Goal: Obtain resource: Download file/media

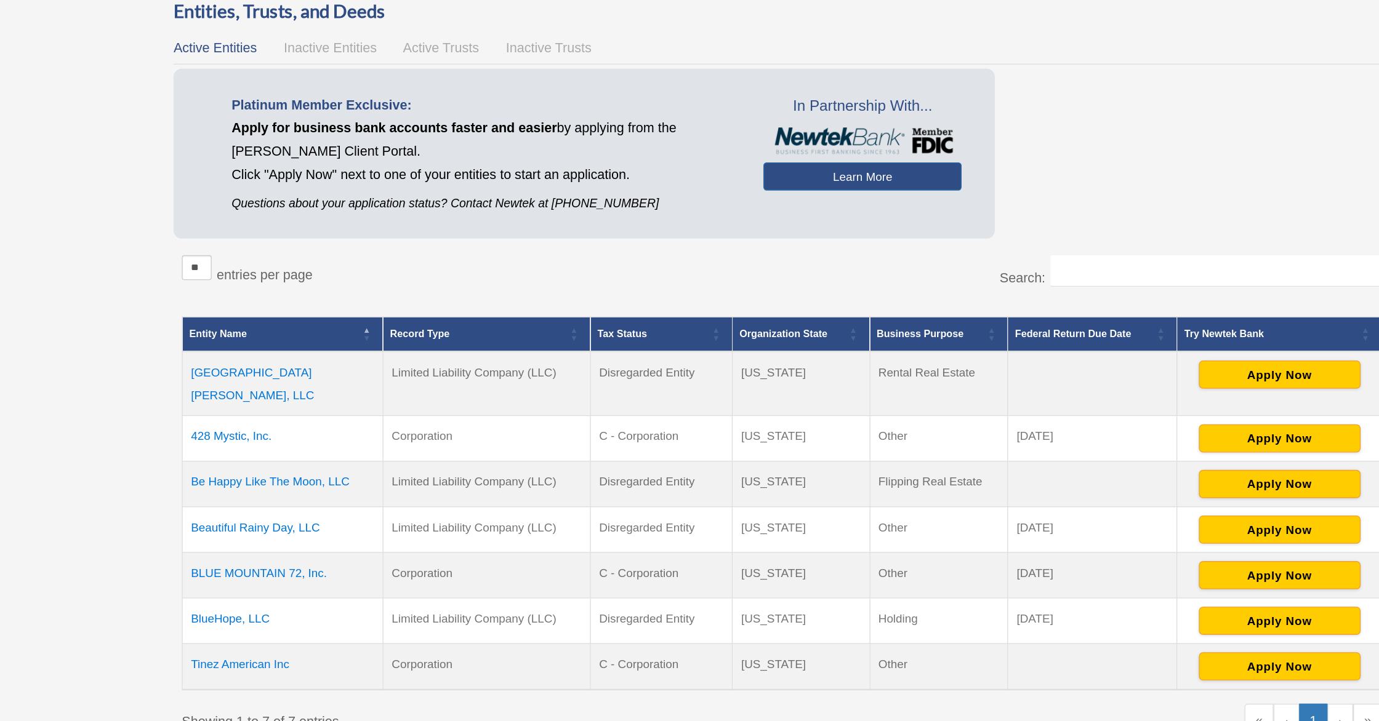
click at [377, 367] on td "[GEOGRAPHIC_DATA][PERSON_NAME], LLC" at bounding box center [394, 377] width 149 height 48
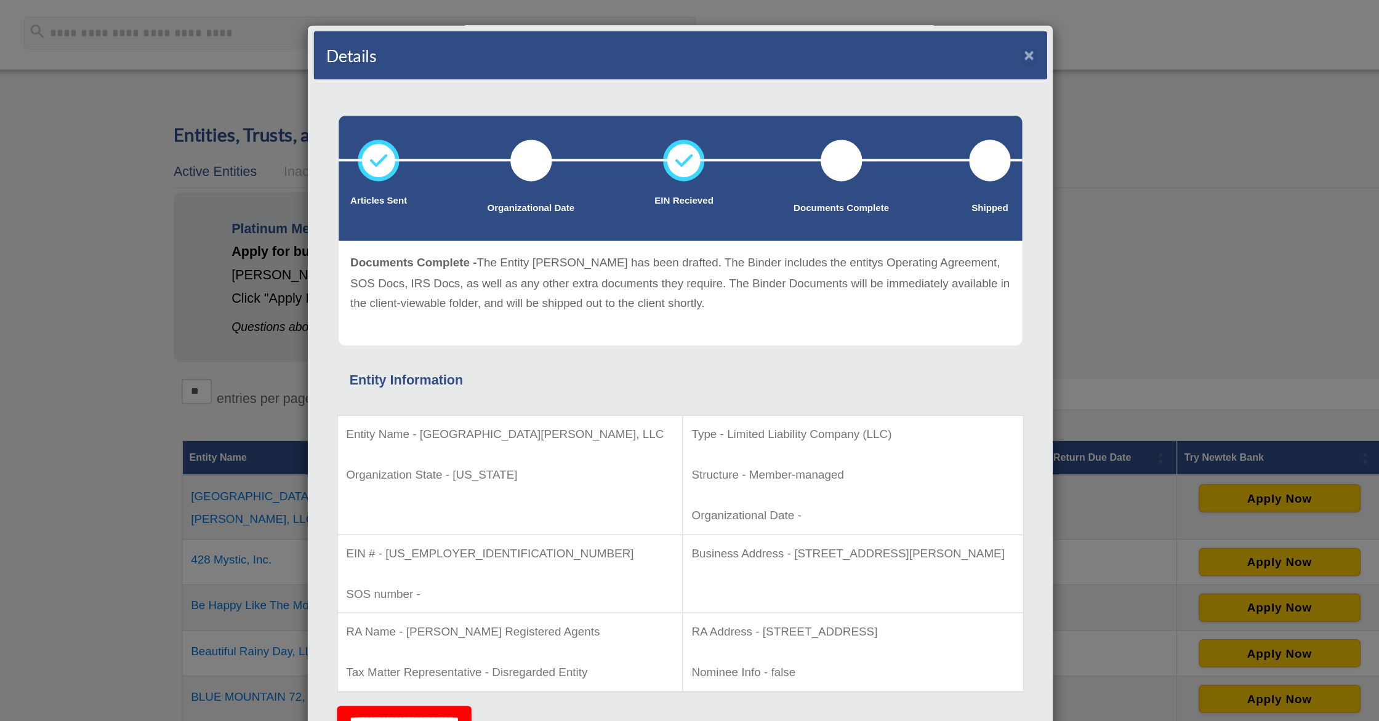
click at [950, 40] on button "×" at bounding box center [948, 40] width 8 height 13
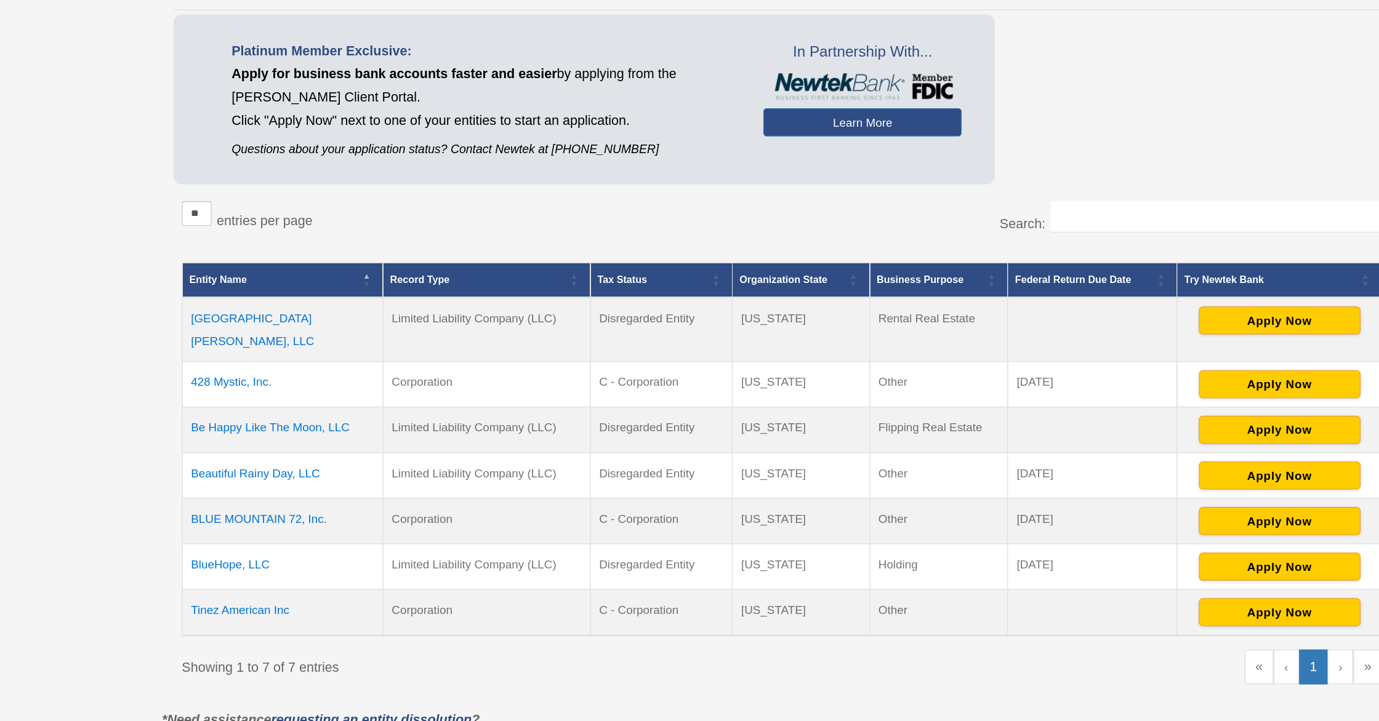
click at [364, 400] on td "428 Mystic, Inc." at bounding box center [394, 417] width 149 height 34
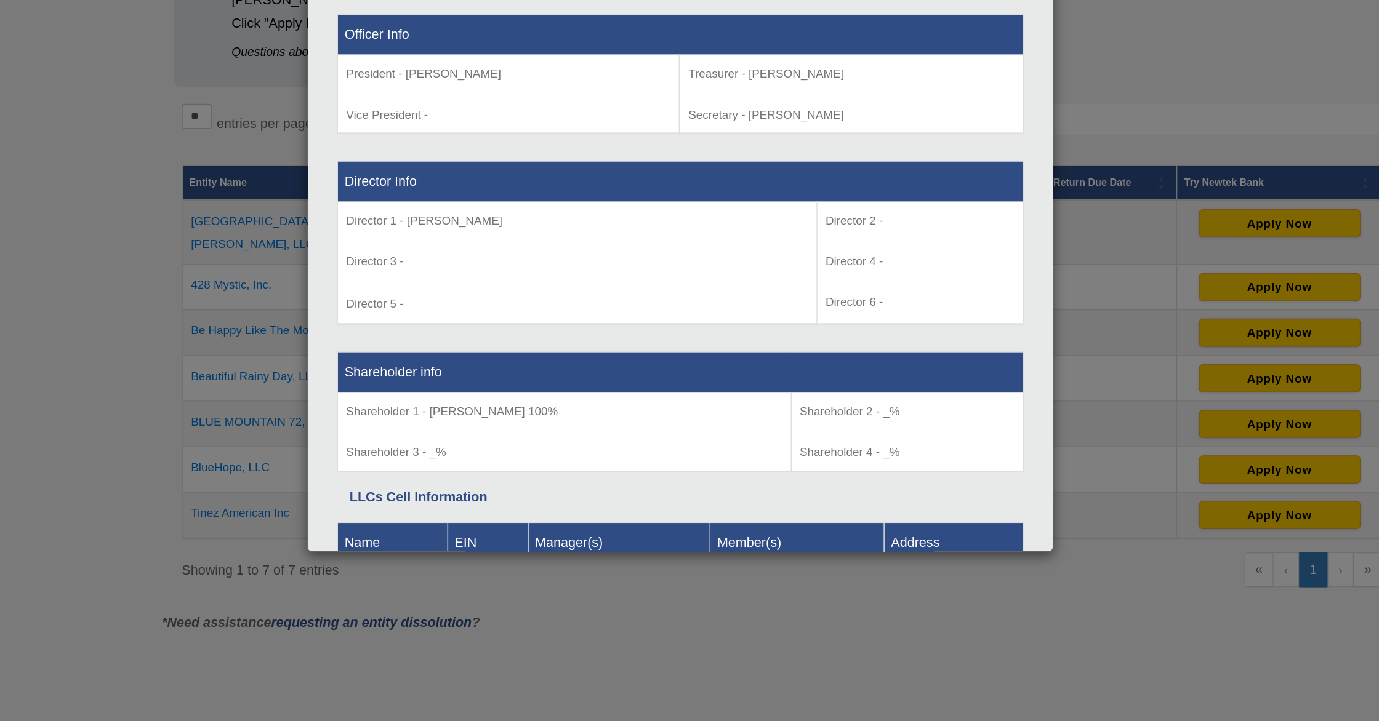
scroll to position [501, 0]
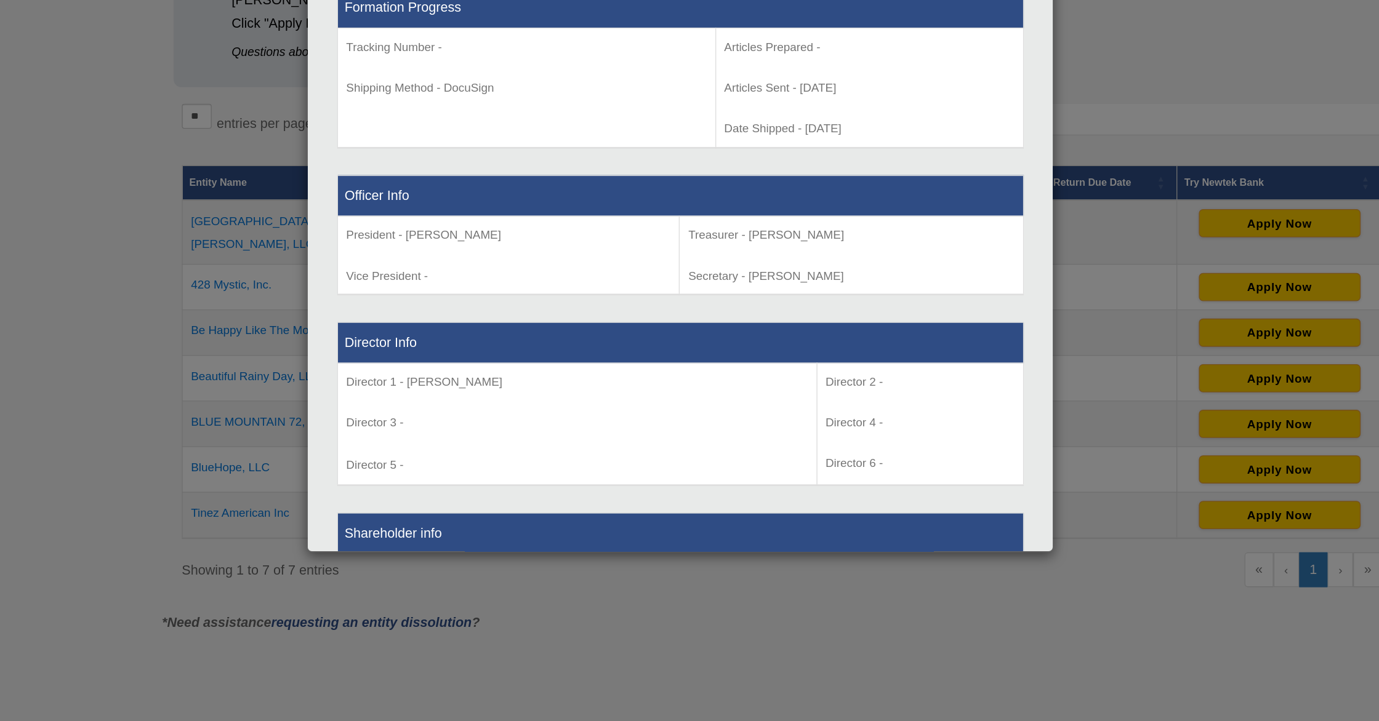
click at [1100, 226] on div "Details × Articles Sent Organizational Date" at bounding box center [689, 360] width 1379 height 721
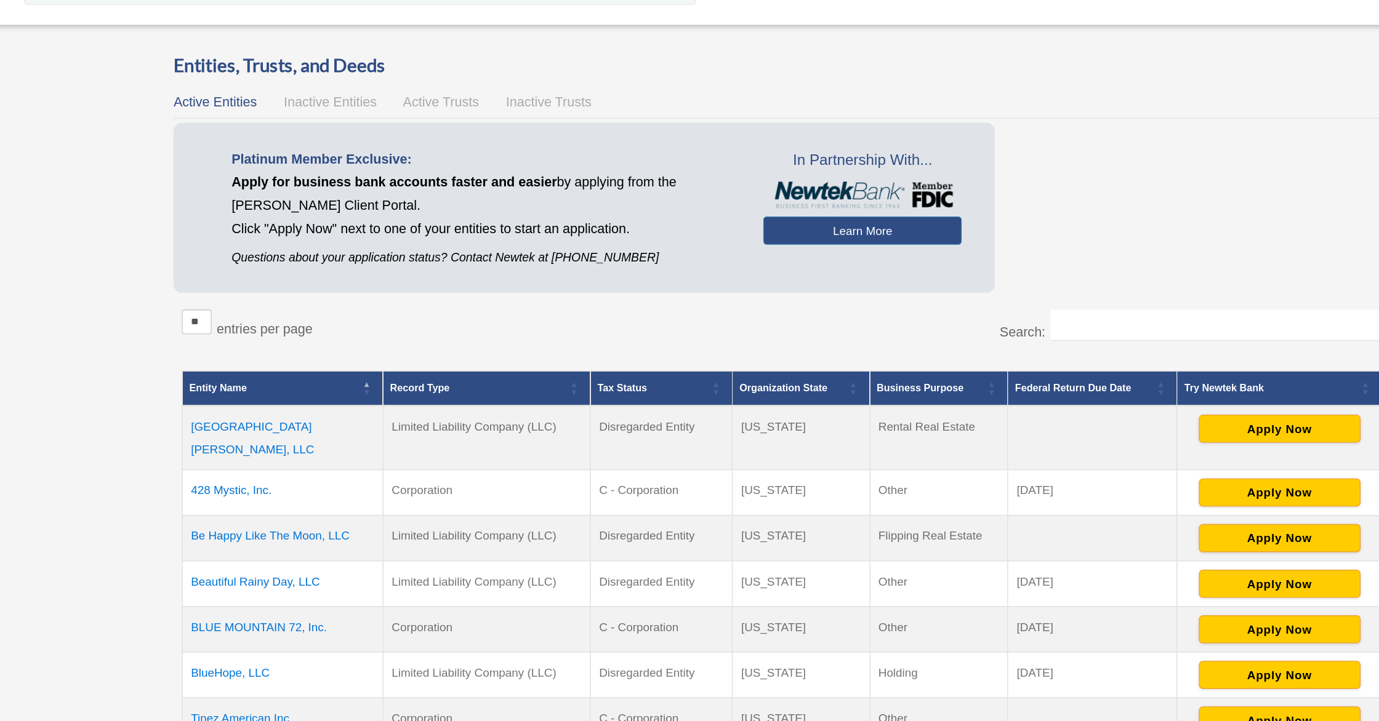
scroll to position [0, 0]
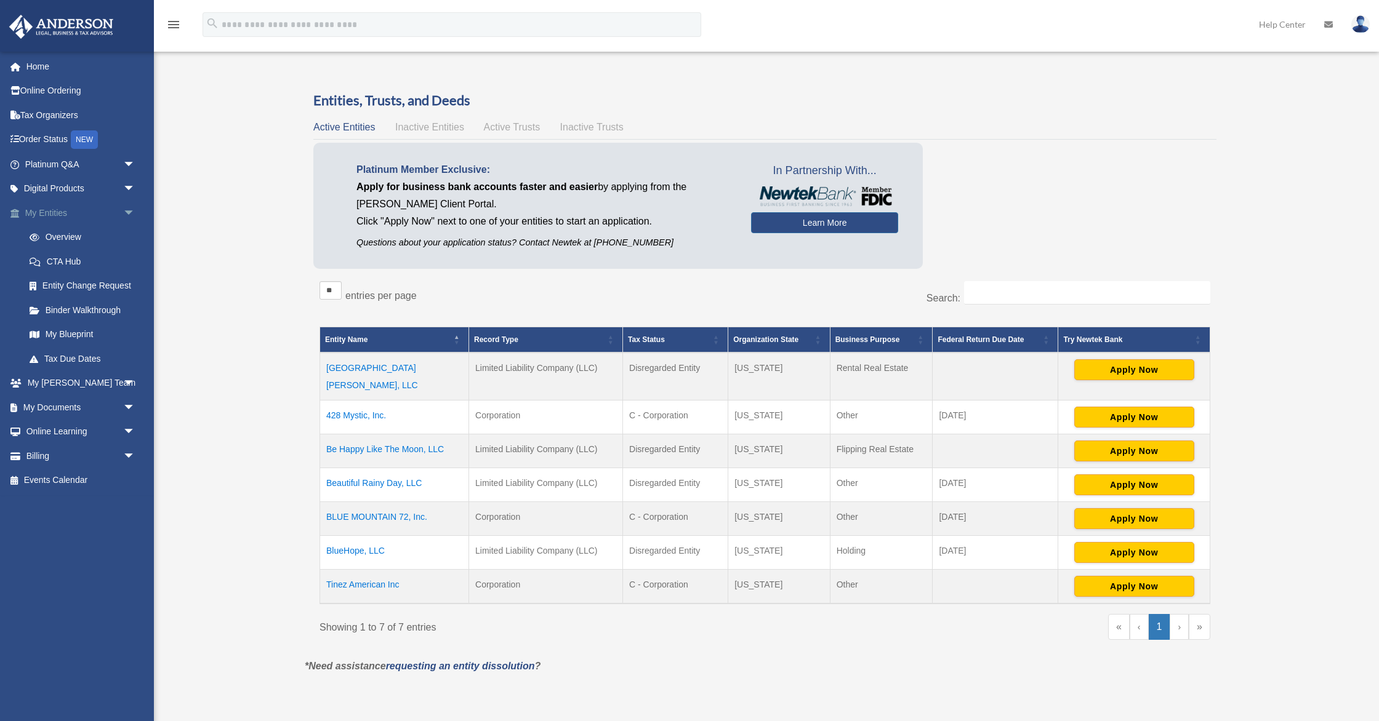
click at [127, 211] on span "arrow_drop_down" at bounding box center [135, 213] width 25 height 25
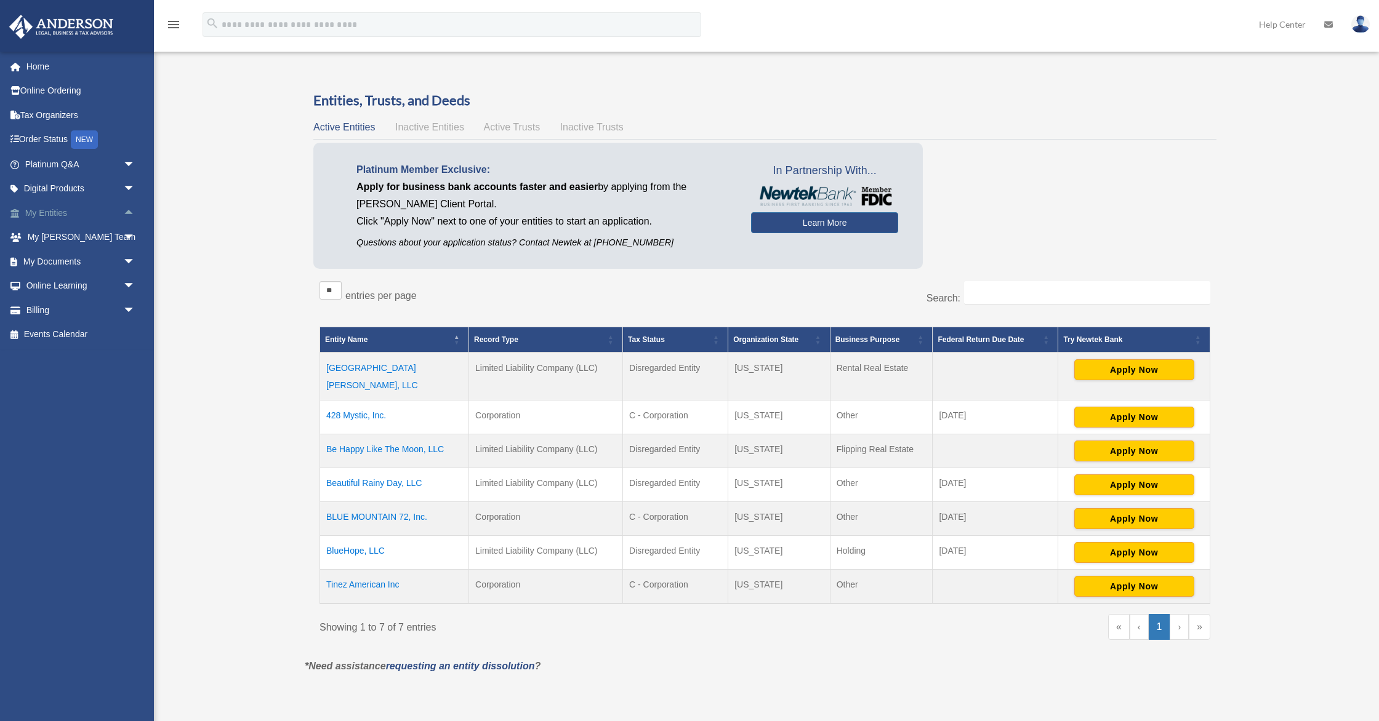
click at [127, 211] on span "arrow_drop_up" at bounding box center [135, 213] width 25 height 25
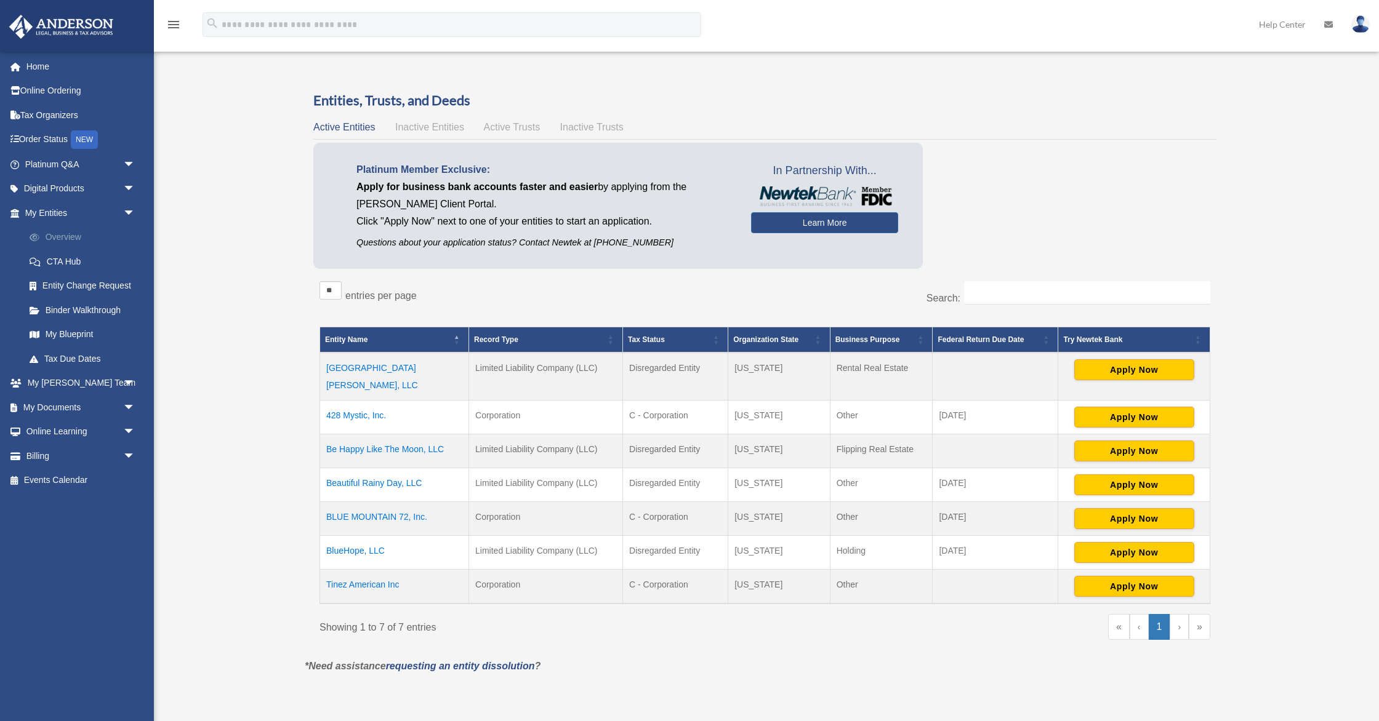
click at [58, 235] on link "Overview" at bounding box center [85, 237] width 137 height 25
click at [58, 235] on link "Overview" at bounding box center [79, 237] width 124 height 25
click at [126, 406] on span "arrow_drop_down" at bounding box center [135, 407] width 25 height 25
click at [63, 430] on link "Box" at bounding box center [85, 432] width 137 height 25
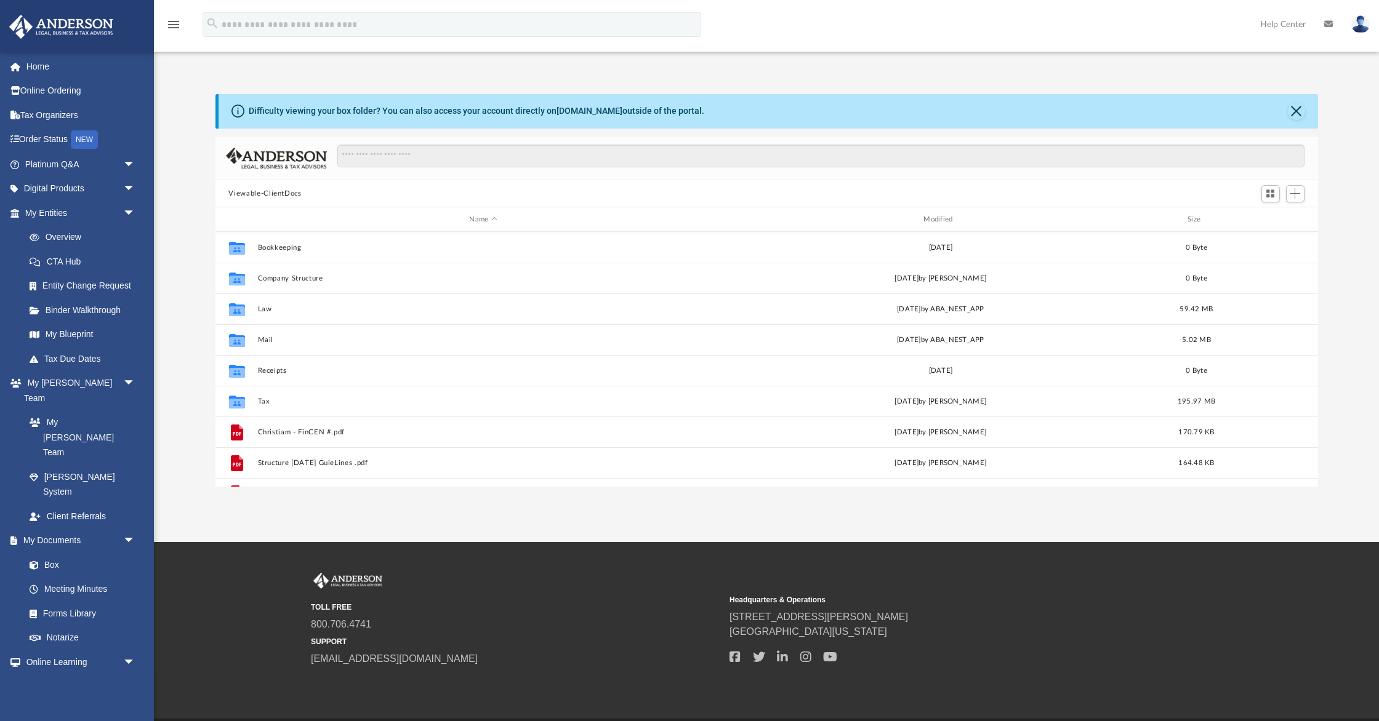
scroll to position [279, 1102]
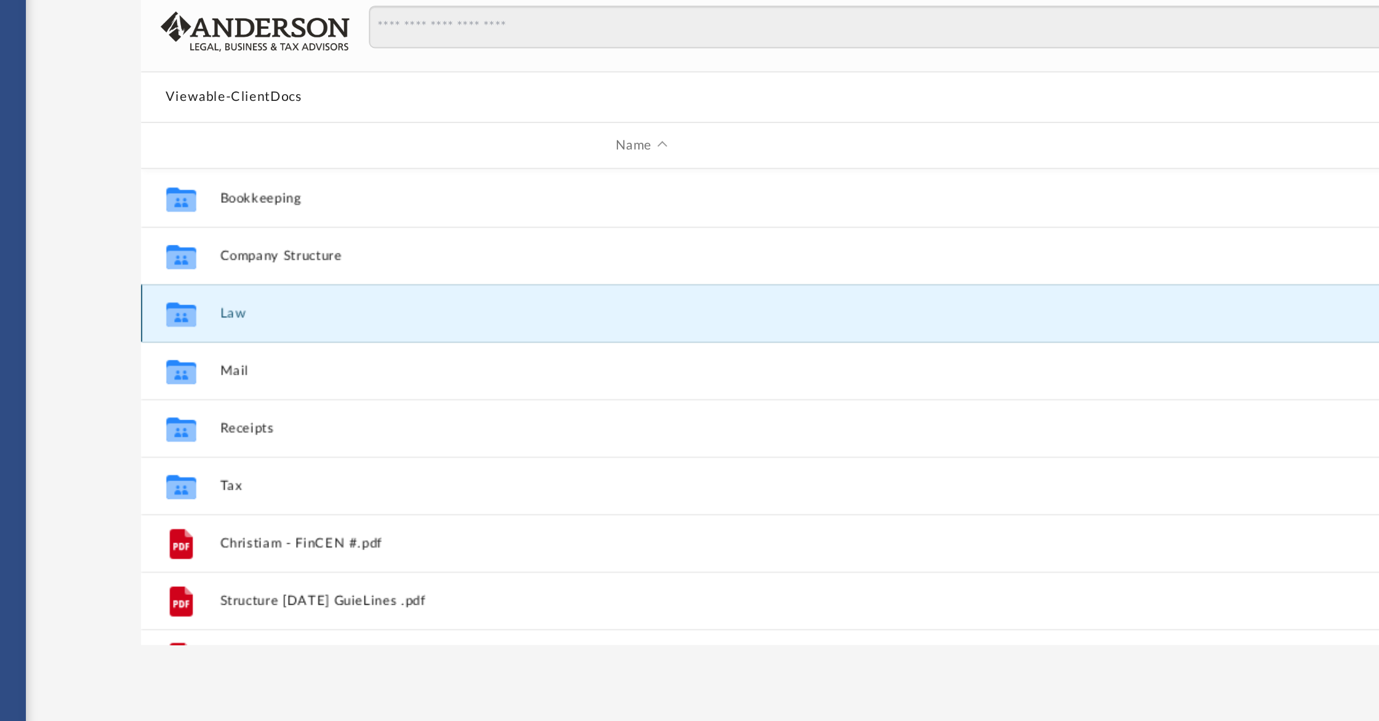
click at [264, 308] on button "Law" at bounding box center [483, 309] width 452 height 8
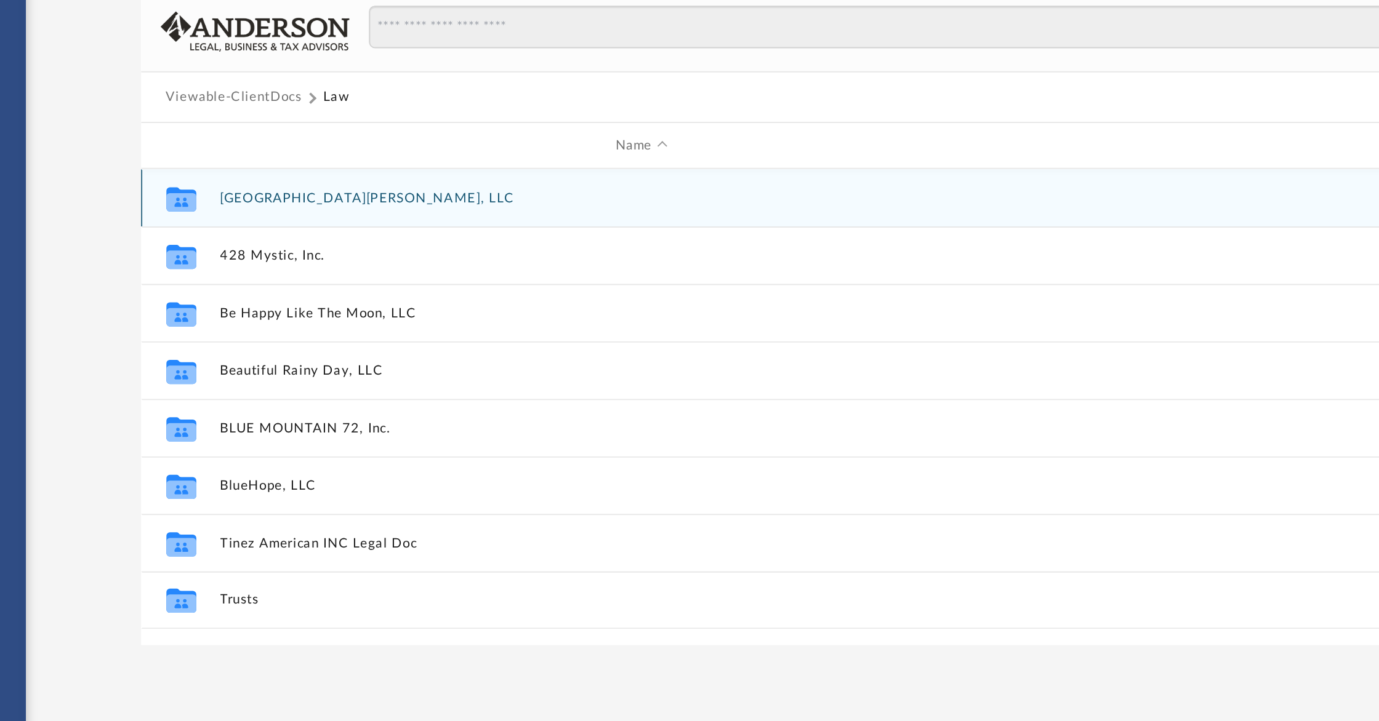
click at [306, 245] on button "[GEOGRAPHIC_DATA][PERSON_NAME], LLC" at bounding box center [483, 248] width 452 height 8
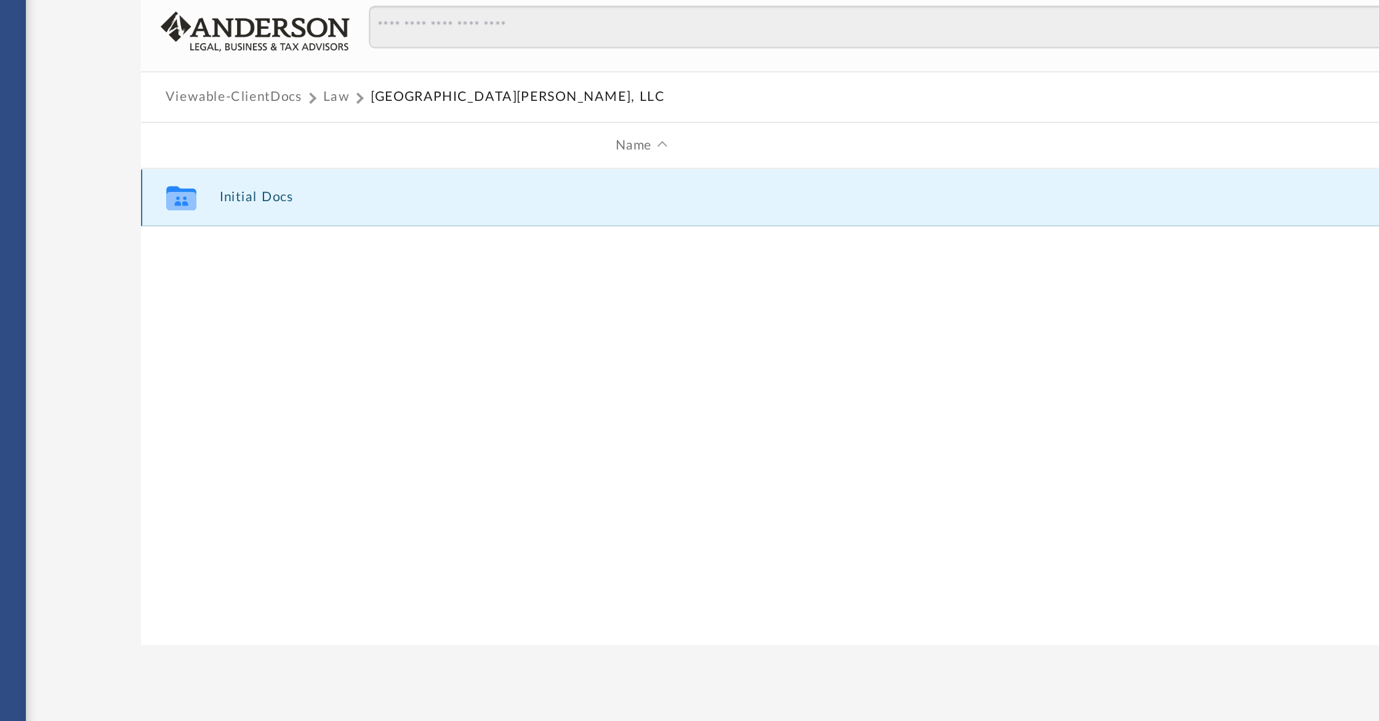
click at [271, 246] on button "Initial Docs" at bounding box center [483, 248] width 452 height 8
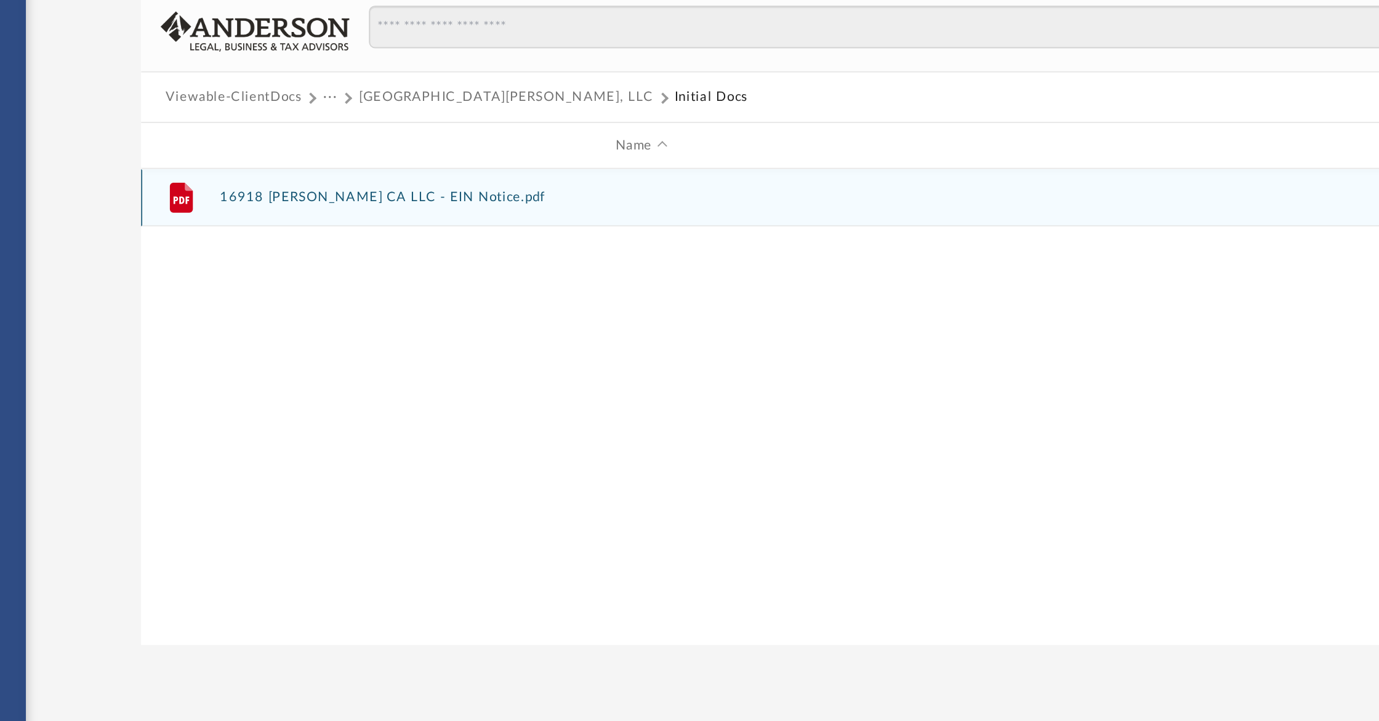
click at [281, 247] on button "16918 Bassett CA LLC - EIN Notice.pdf" at bounding box center [483, 248] width 452 height 8
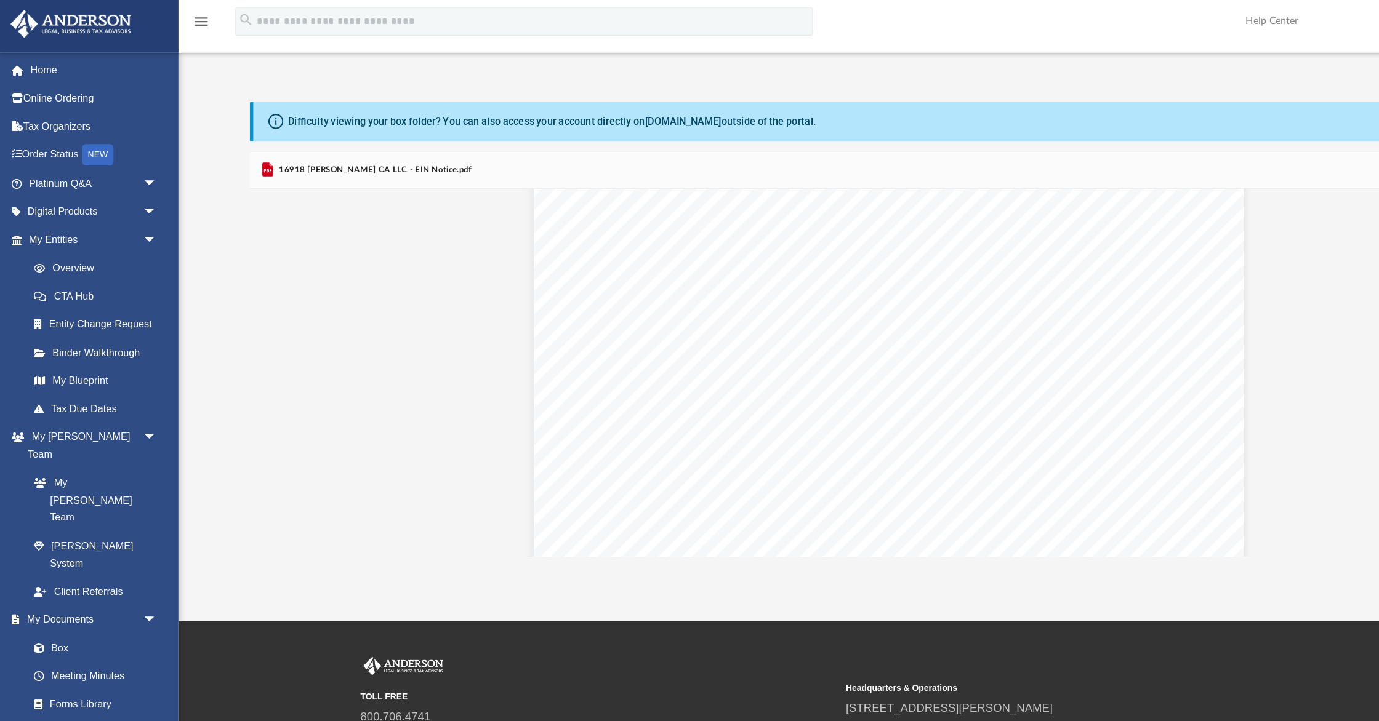
scroll to position [3214, 0]
